Goal: Find specific page/section

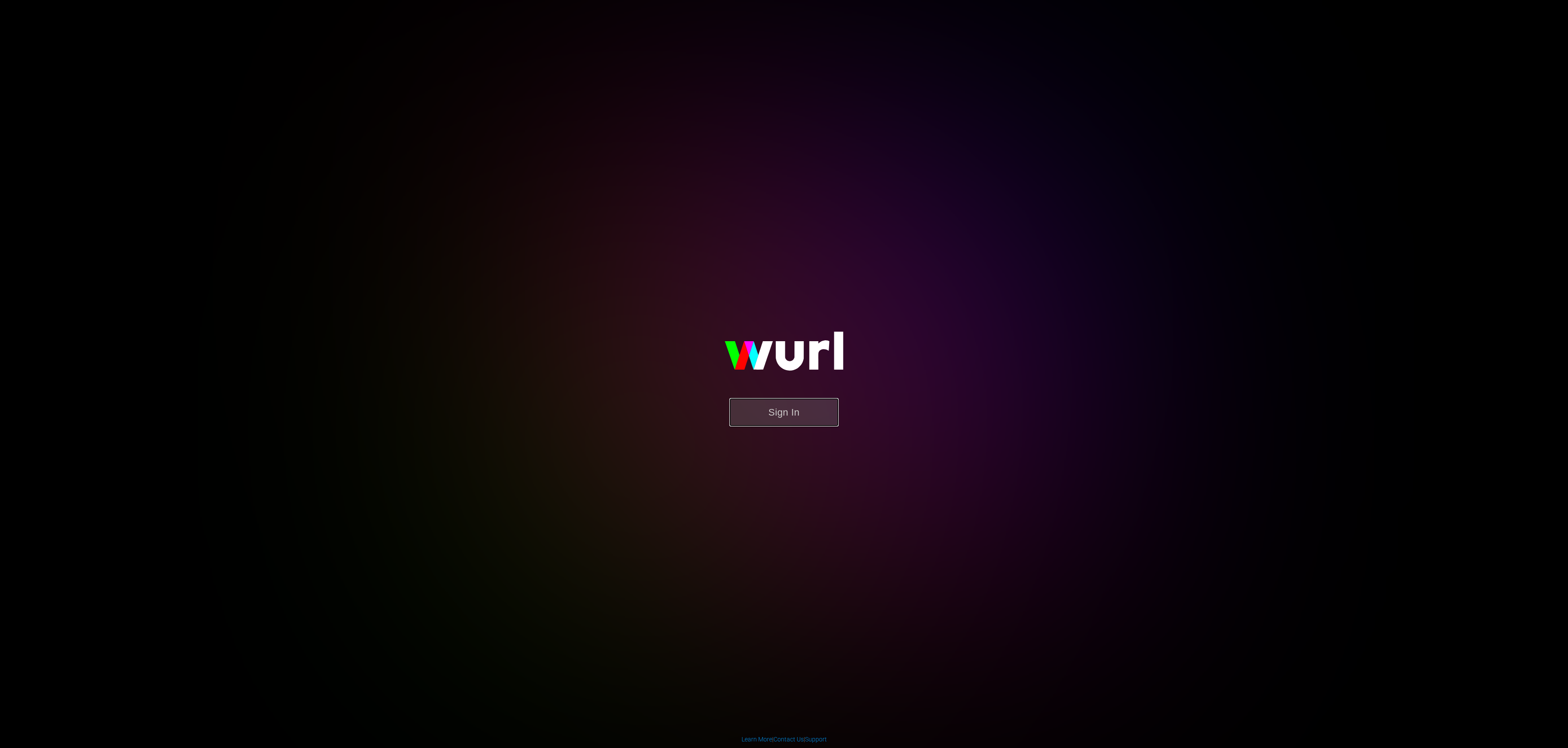
click at [783, 373] on button "Sign In" at bounding box center [783, 412] width 109 height 28
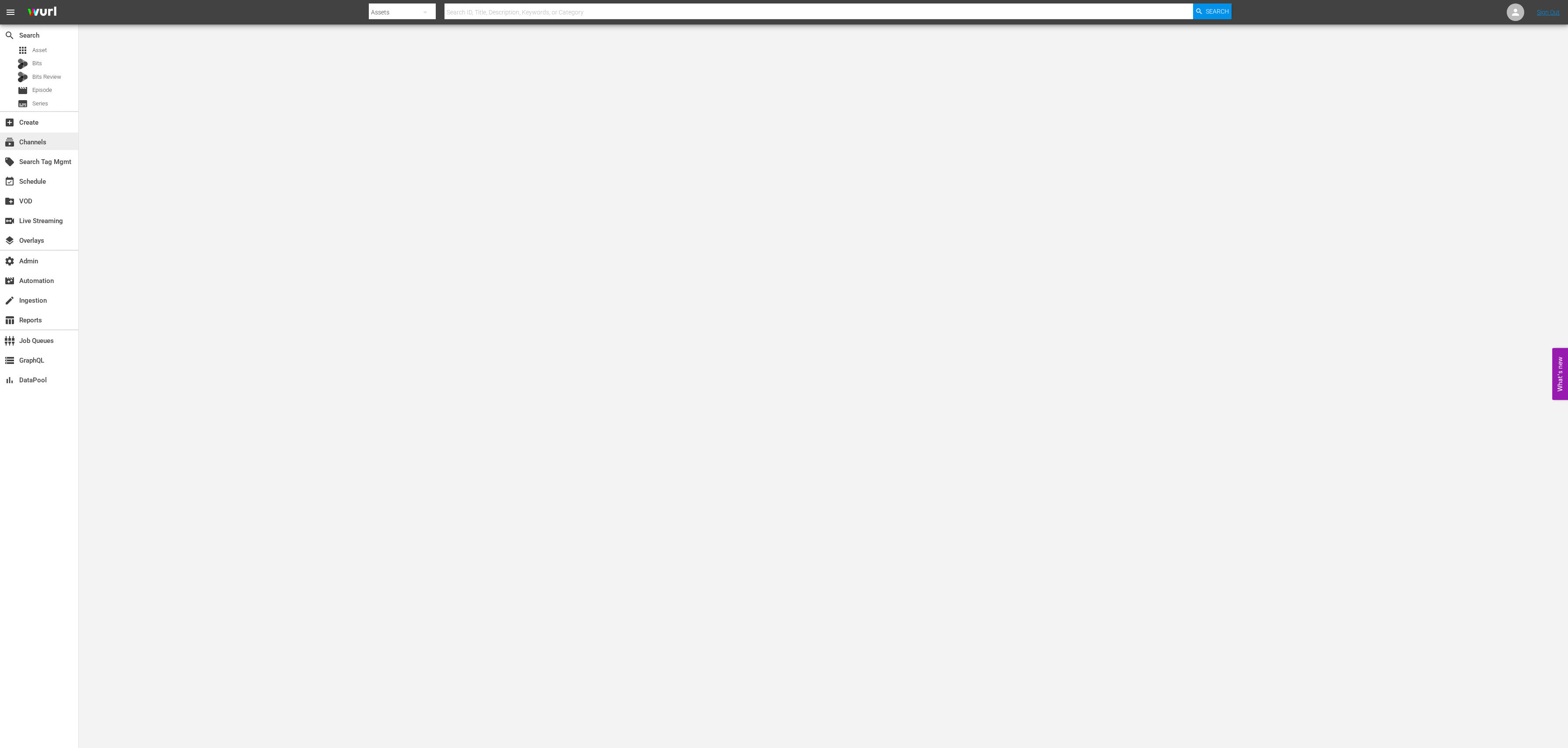
click at [34, 145] on div "subscriptions Channels" at bounding box center [24, 140] width 49 height 8
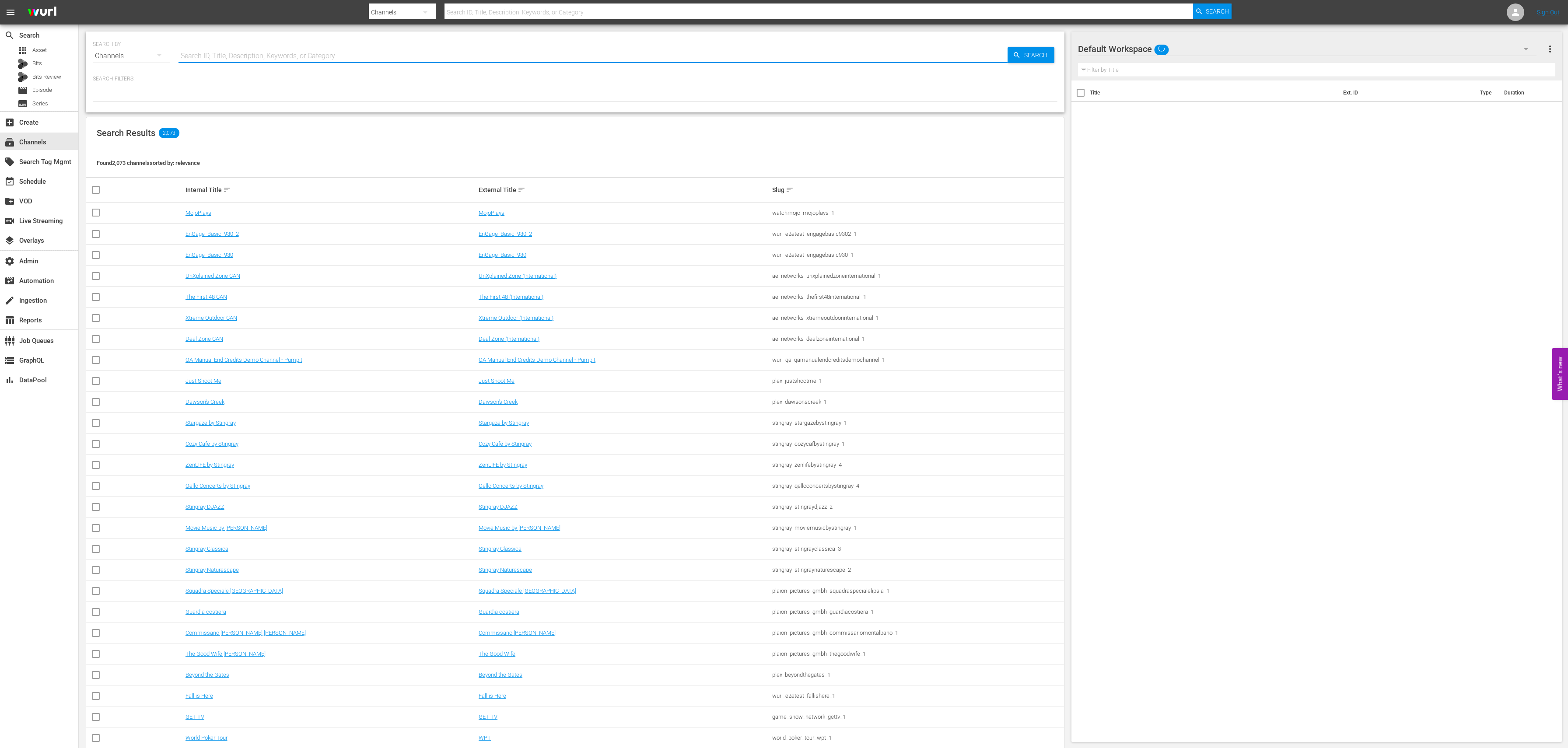
click at [391, 55] on input "text" at bounding box center [592, 56] width 829 height 21
